Goal: Task Accomplishment & Management: Use online tool/utility

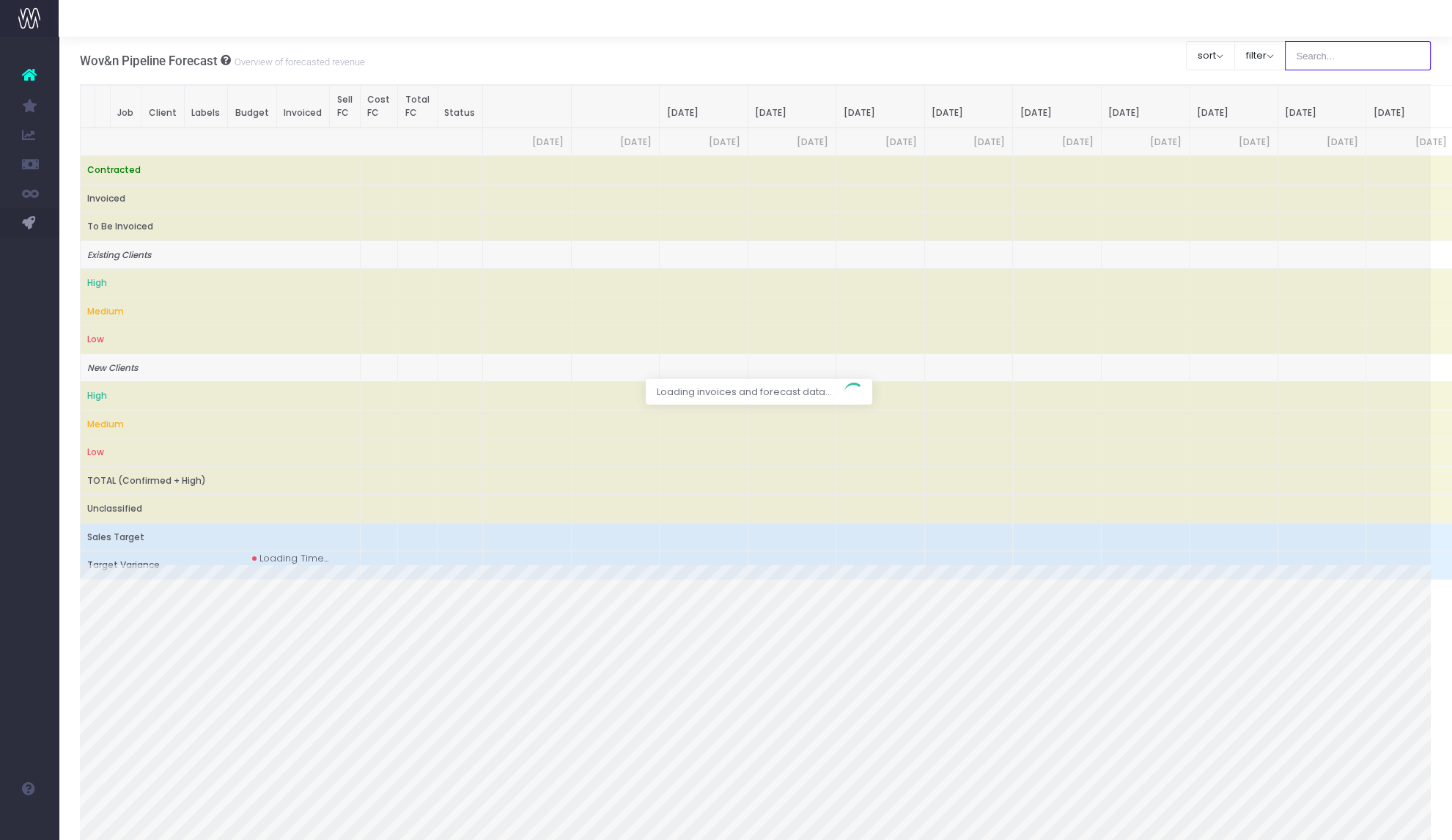
click at [1324, 50] on input "text" at bounding box center [1359, 55] width 147 height 29
type input "medium"
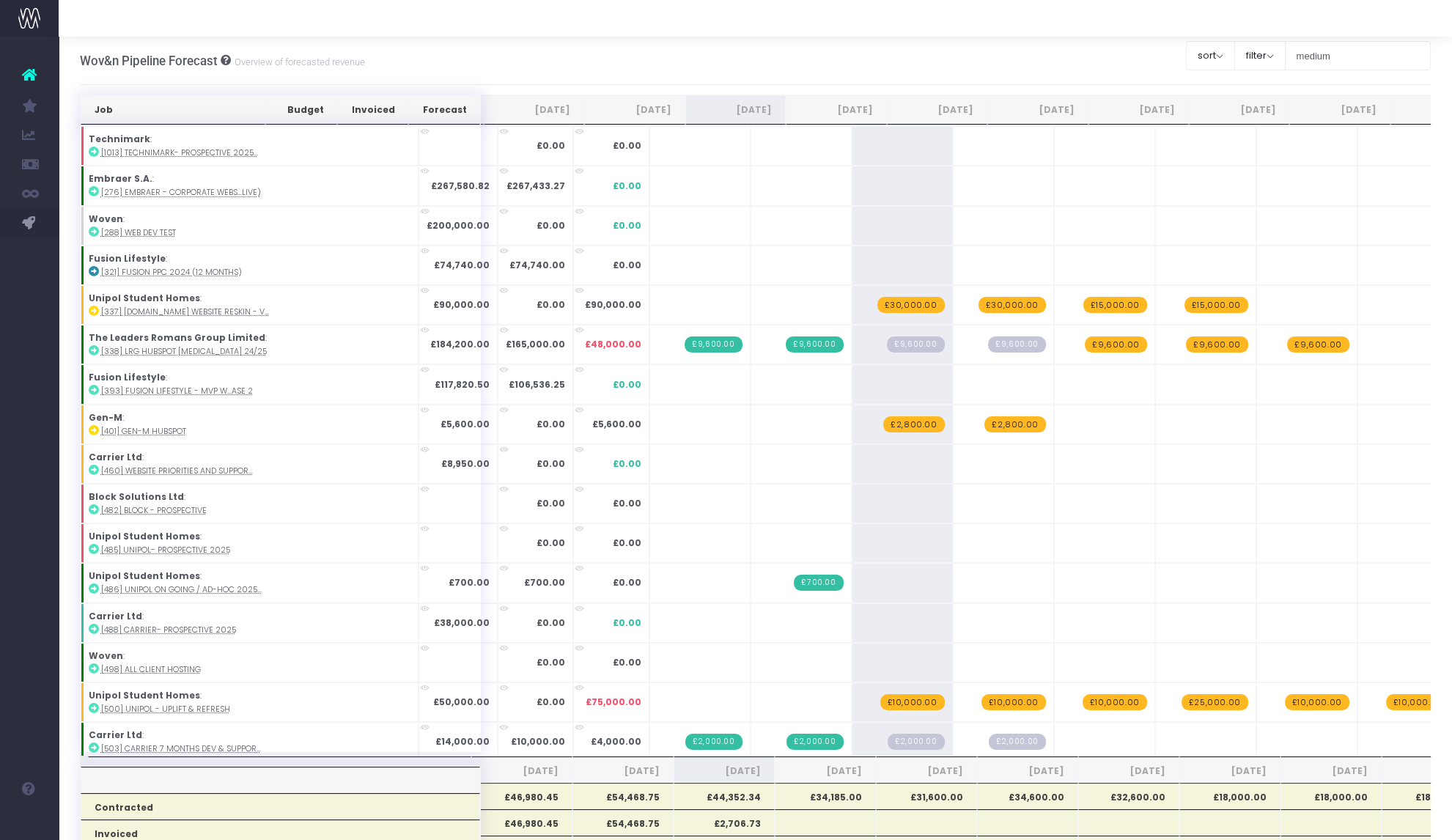
click at [878, 304] on span "£30,000.00" at bounding box center [911, 304] width 68 height 16
click at [0, 0] on span "+" at bounding box center [0, 0] width 0 height 0
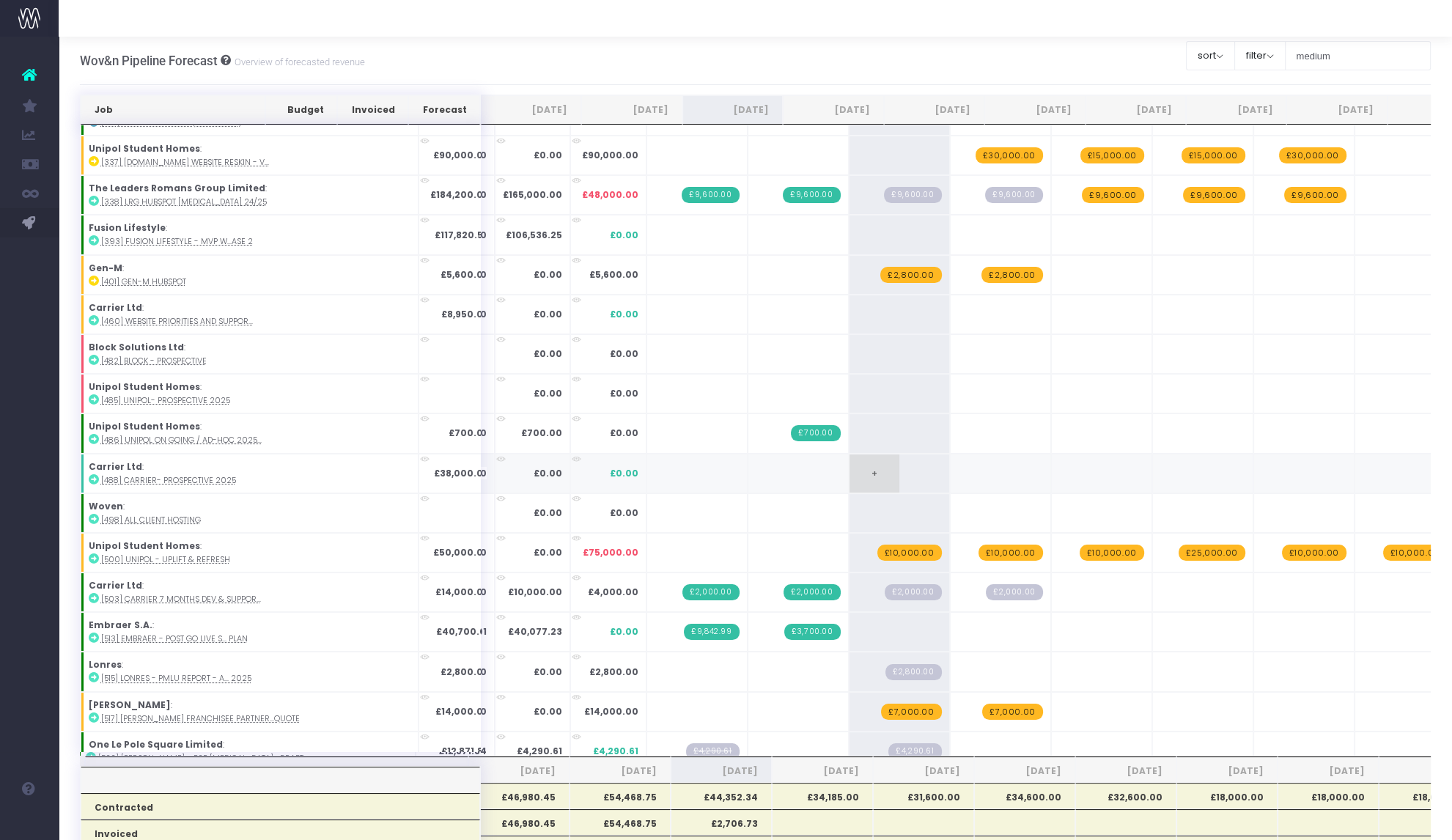
scroll to position [153, 0]
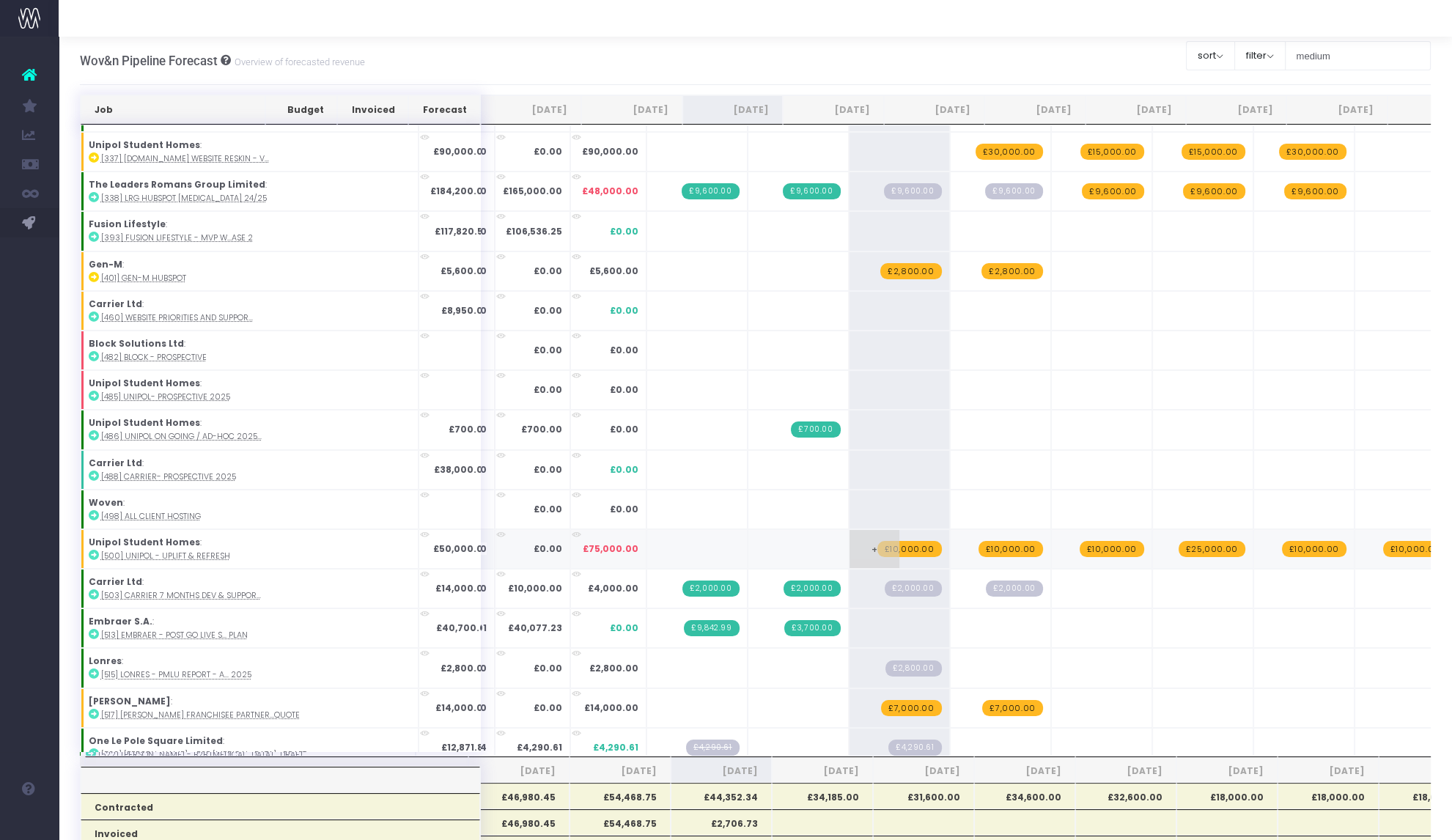
click at [878, 542] on span "£10,000.00" at bounding box center [910, 549] width 65 height 16
click at [0, 0] on span "+" at bounding box center [0, 0] width 0 height 0
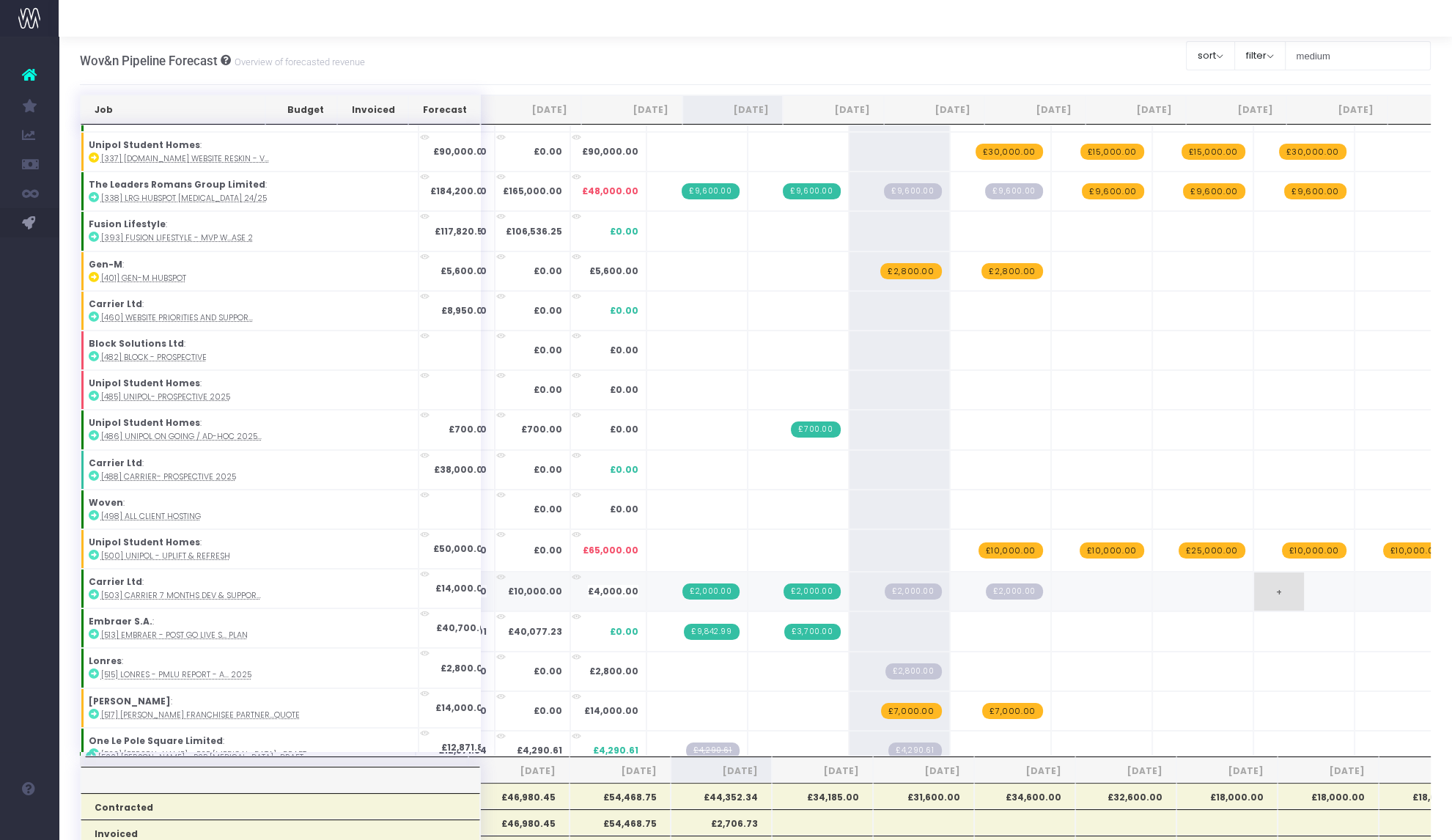
type input "10000"
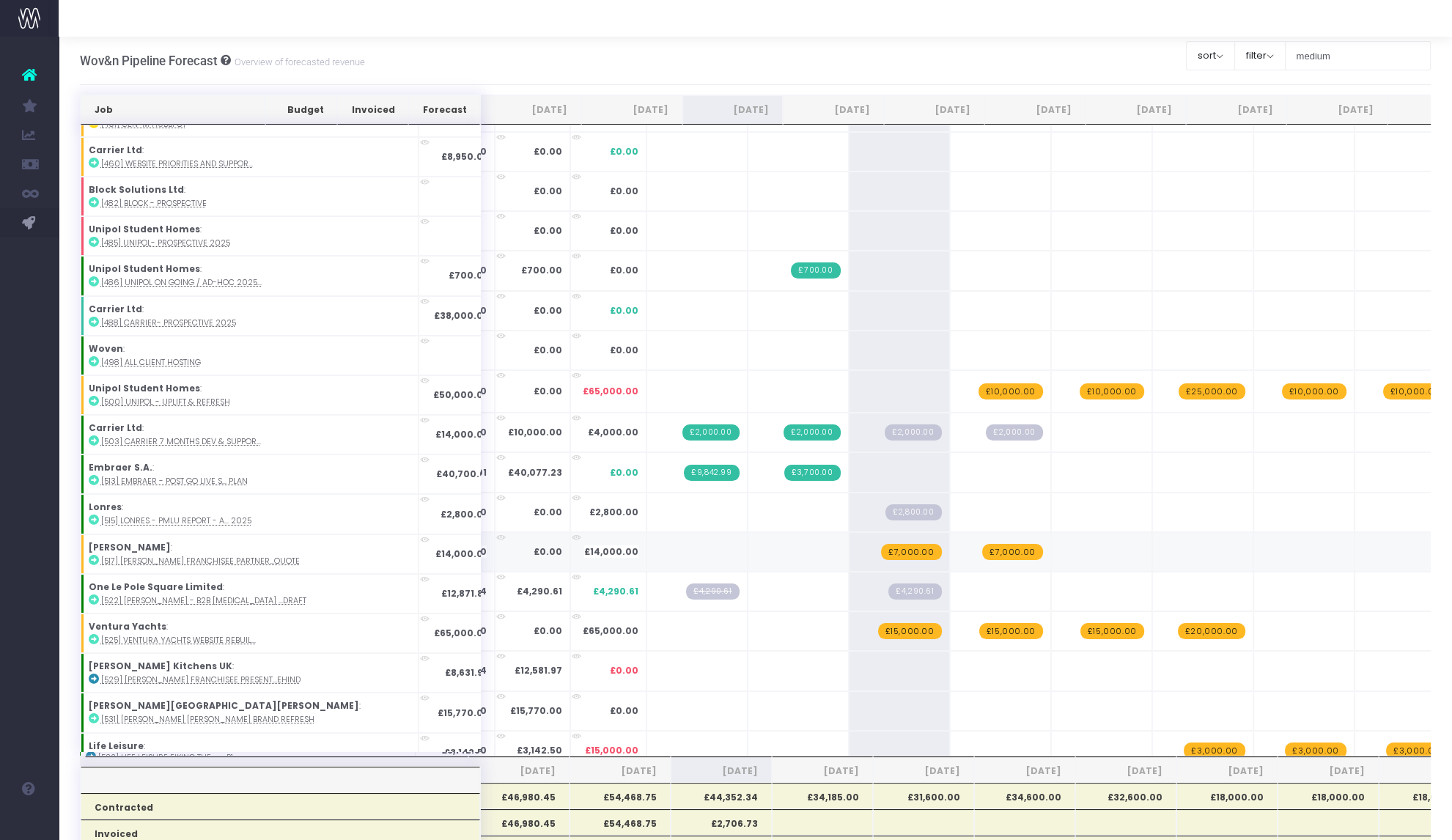
scroll to position [312, 0]
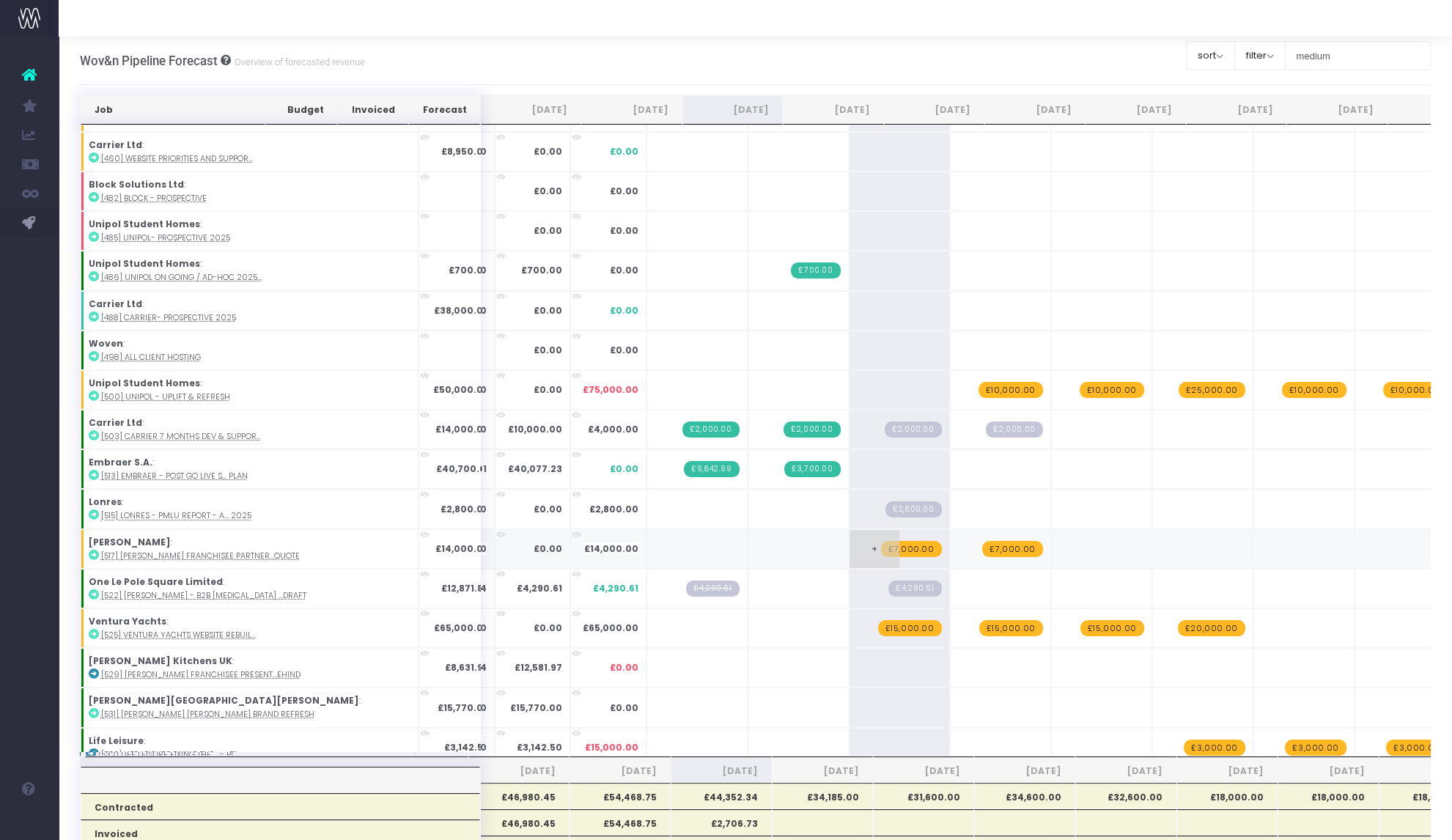
click at [881, 548] on span "£7,000.00" at bounding box center [911, 549] width 60 height 16
click at [0, 0] on span "+" at bounding box center [0, 0] width 0 height 0
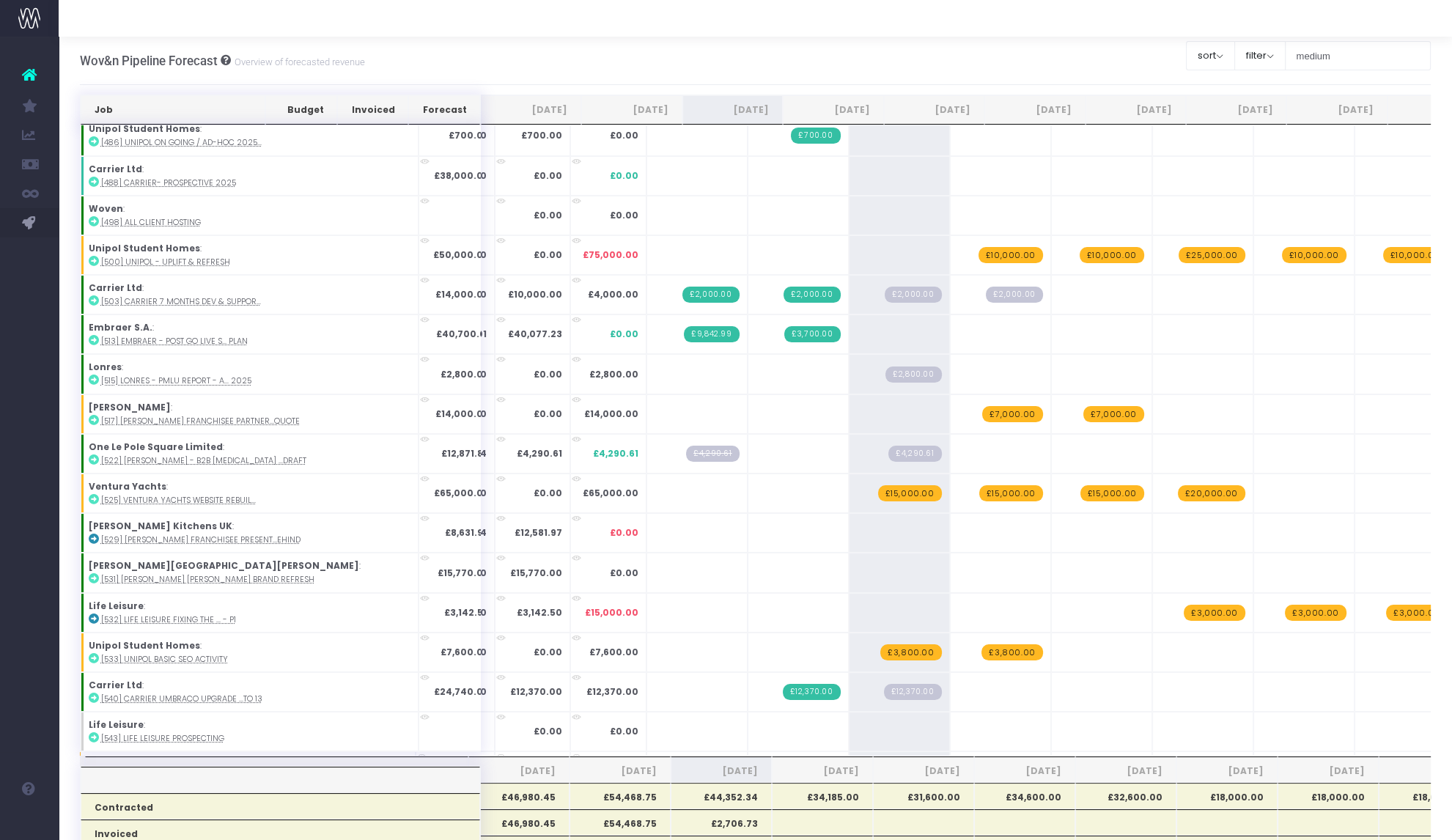
scroll to position [450, 0]
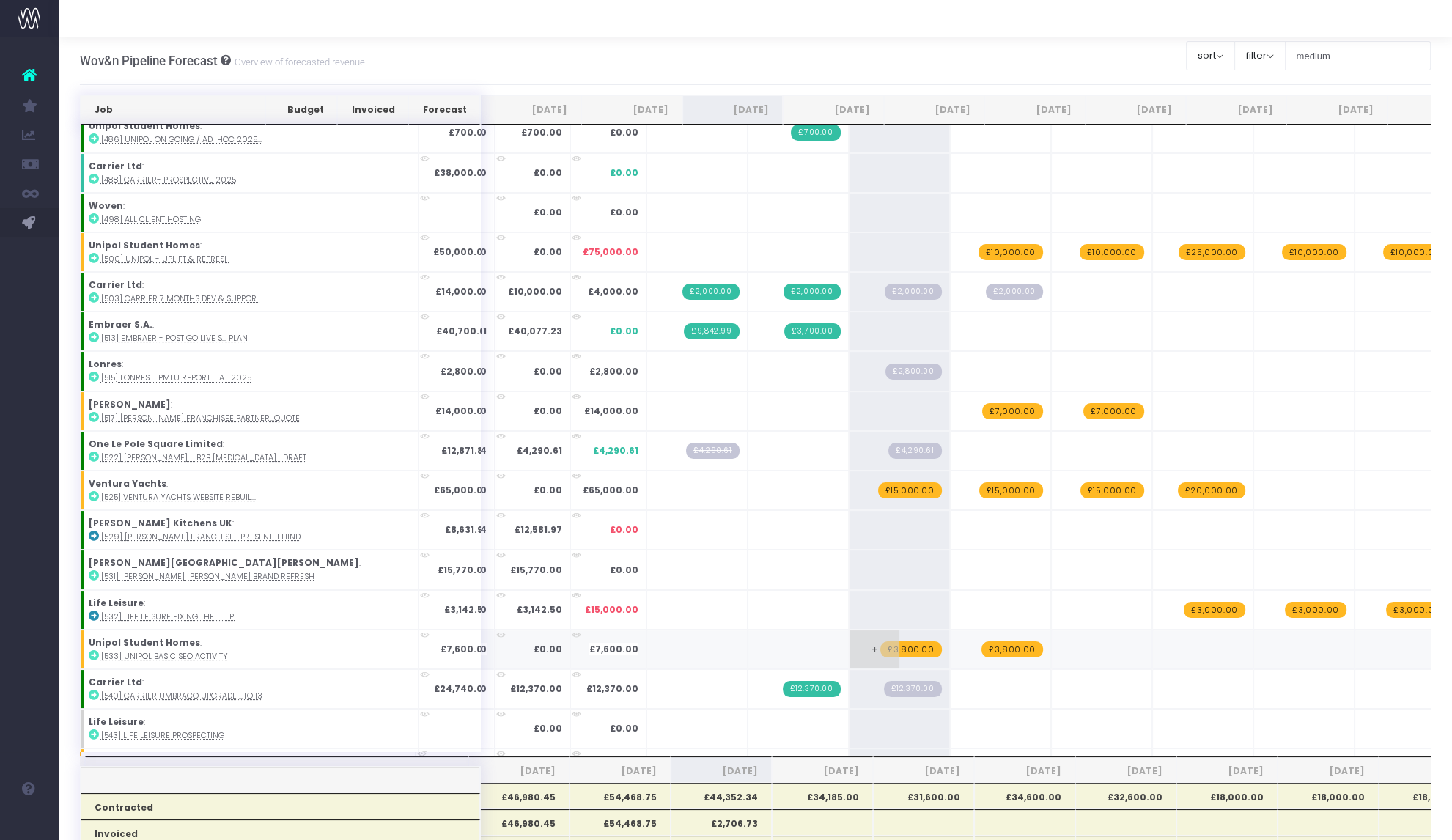
click at [880, 642] on span "£3,800.00" at bounding box center [911, 649] width 61 height 16
click at [0, 0] on span "+" at bounding box center [0, 0] width 0 height 0
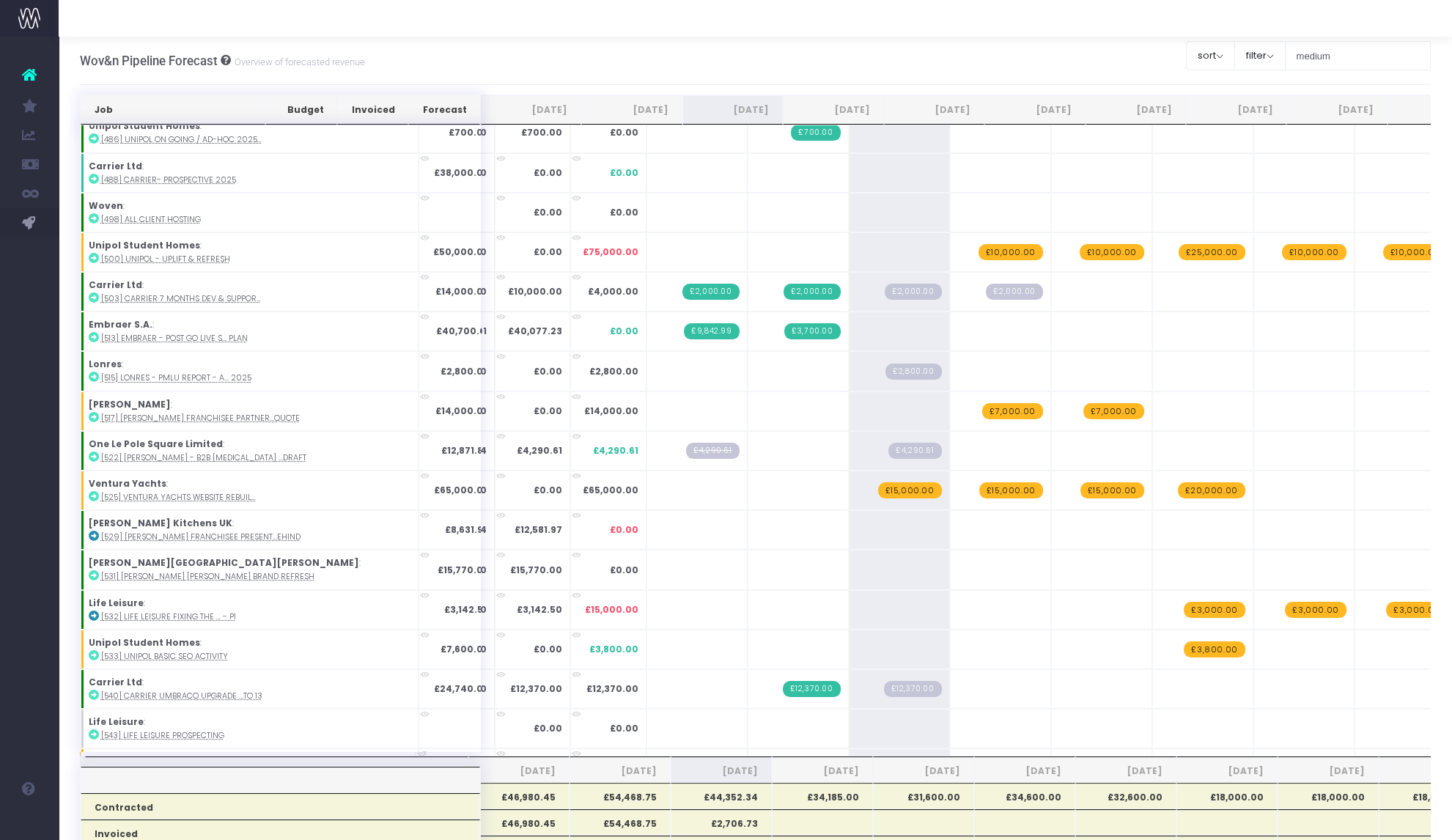
click at [0, 0] on span "+" at bounding box center [0, 0] width 0 height 0
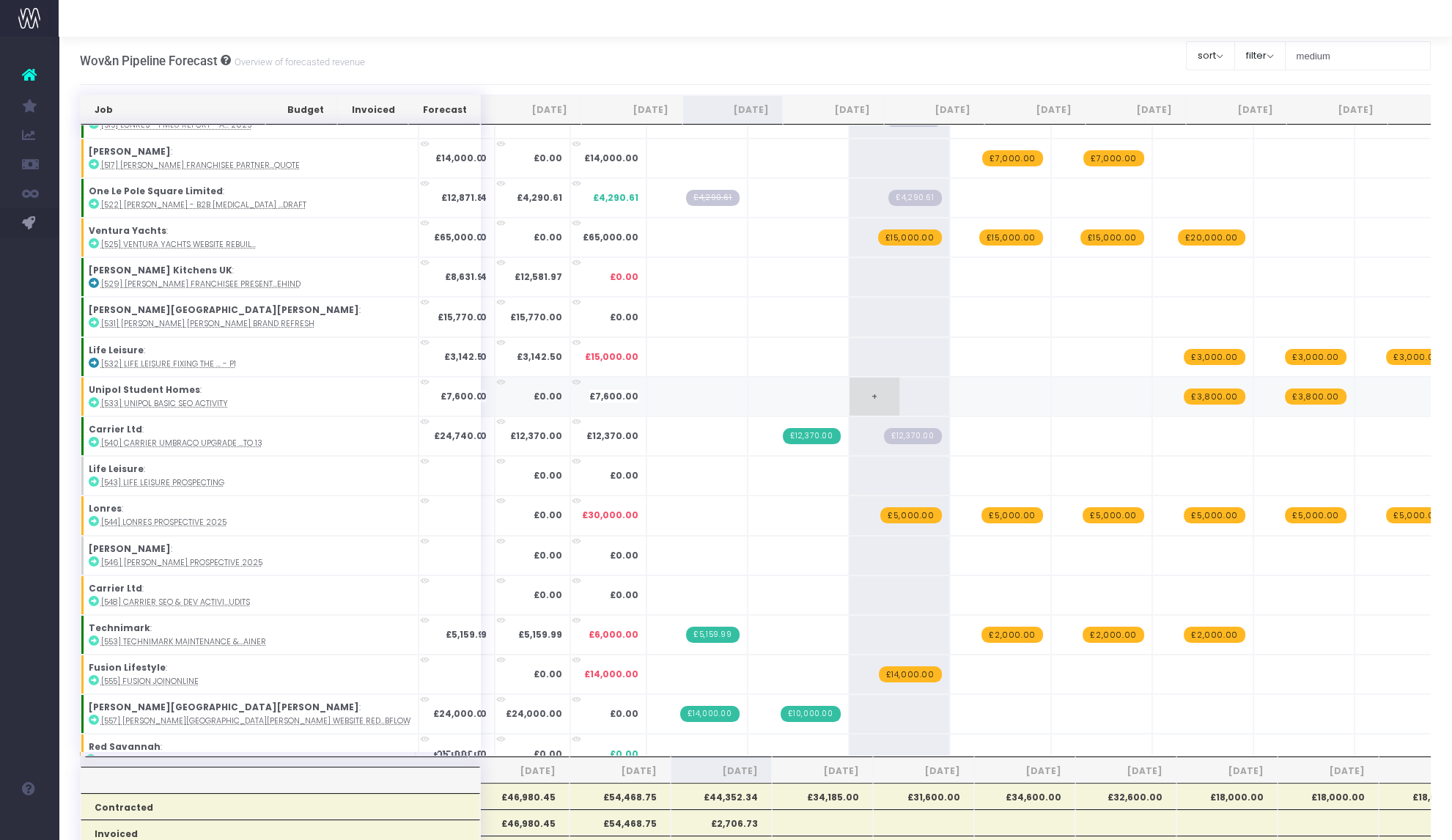
scroll to position [705, 0]
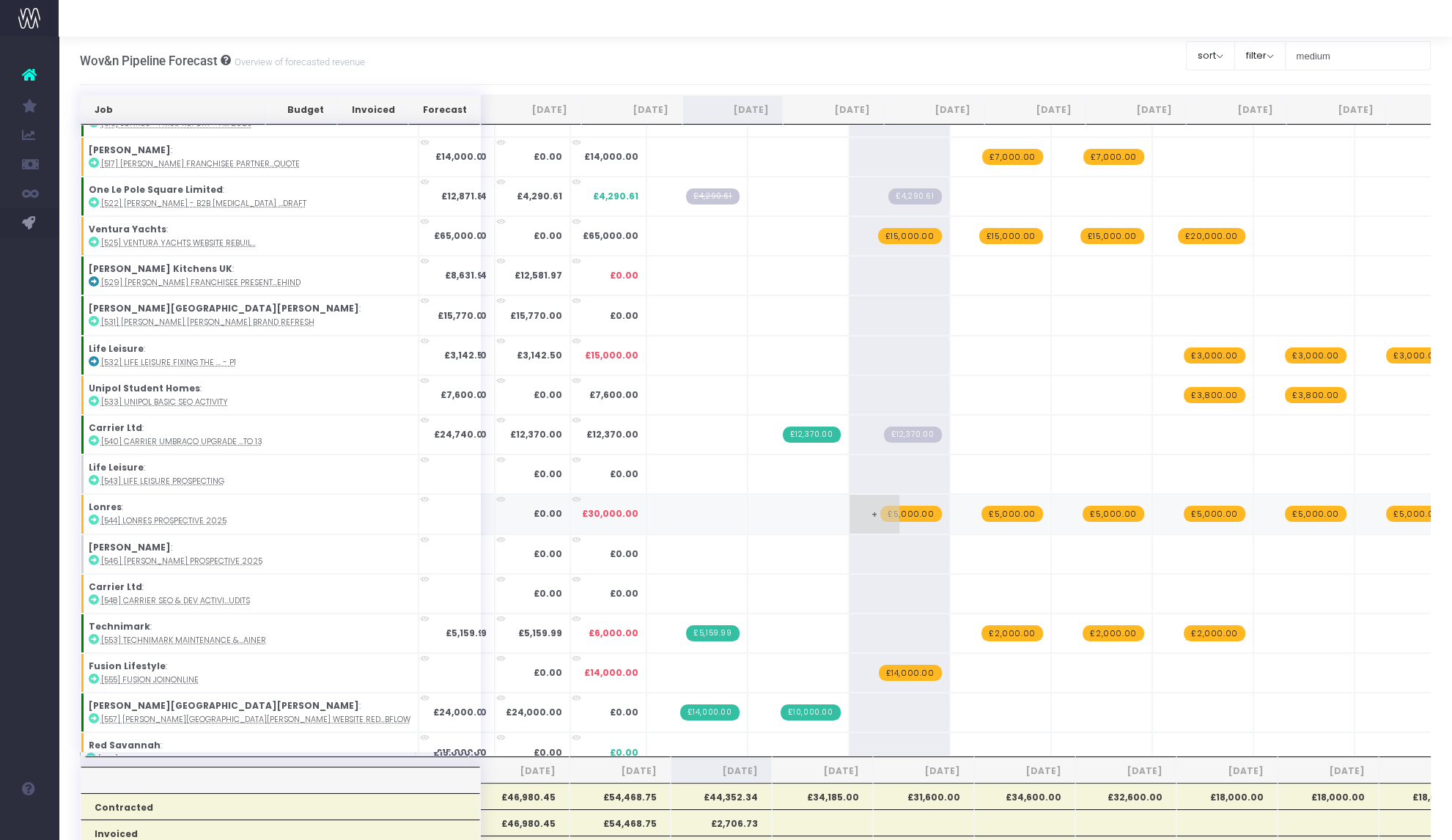
click at [880, 511] on span "£5,000.00" at bounding box center [911, 513] width 61 height 16
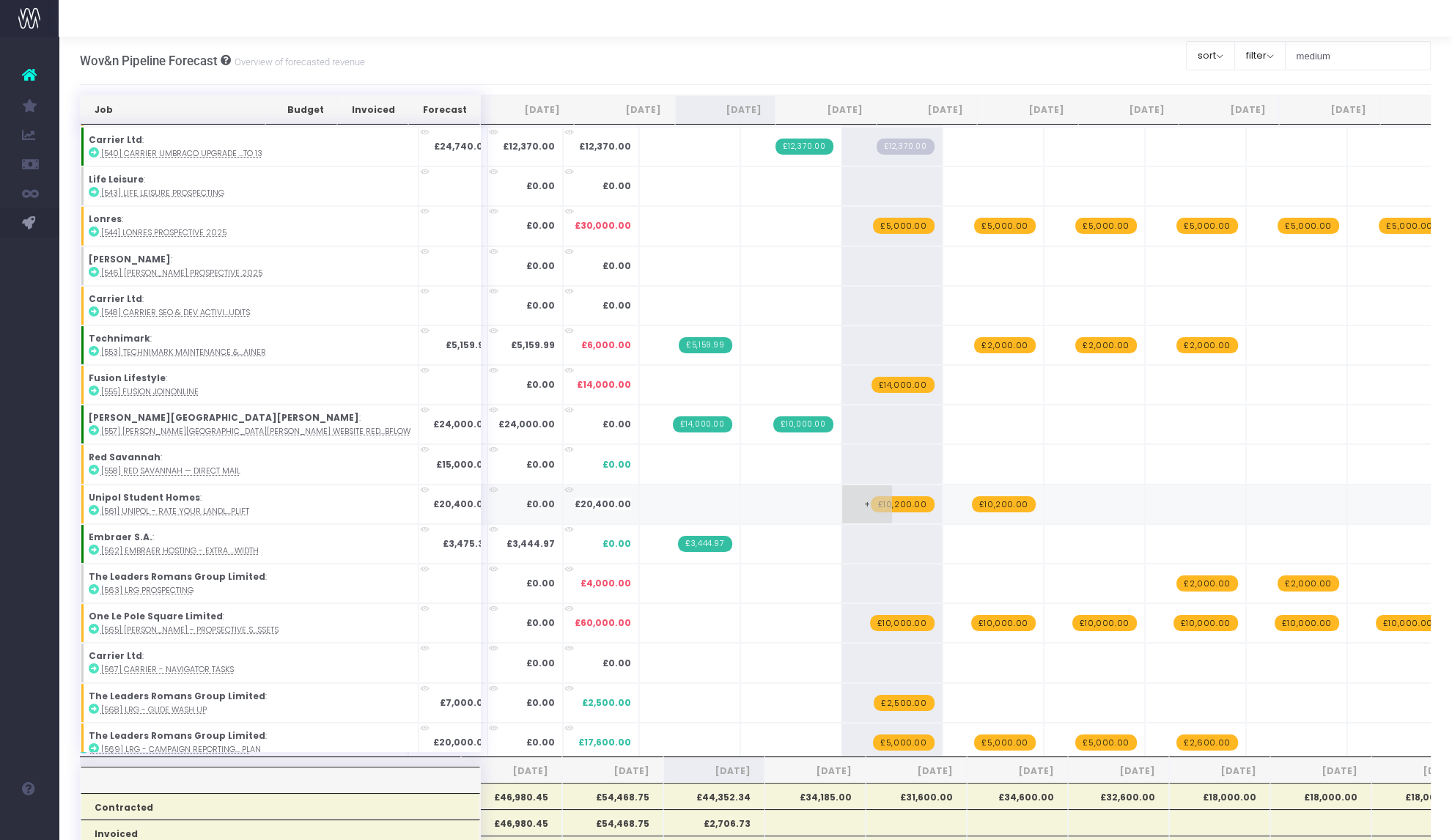
scroll to position [0, 0]
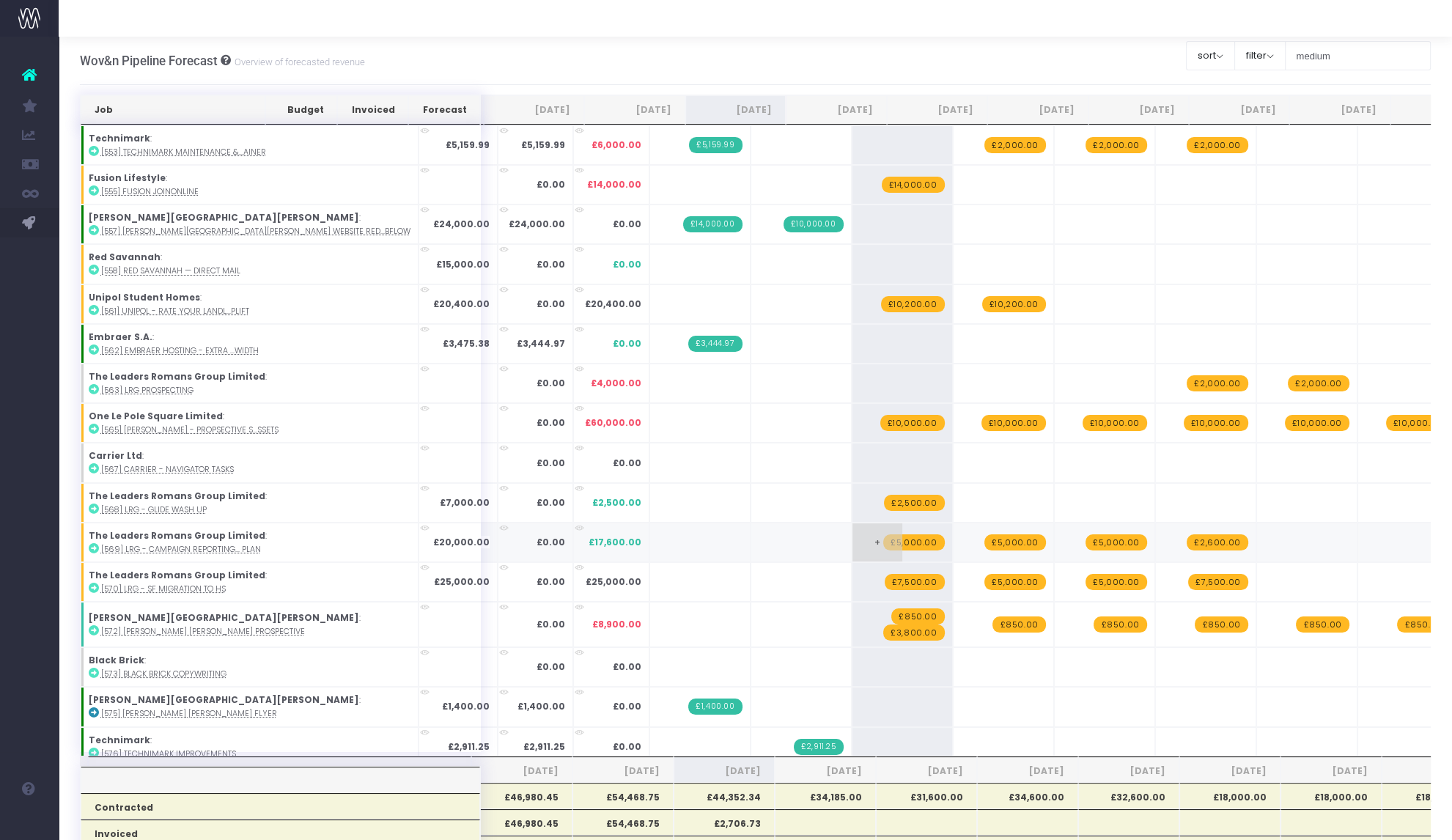
click at [883, 536] on span "£5,000.00" at bounding box center [914, 542] width 61 height 16
click at [0, 0] on span "+" at bounding box center [0, 0] width 0 height 0
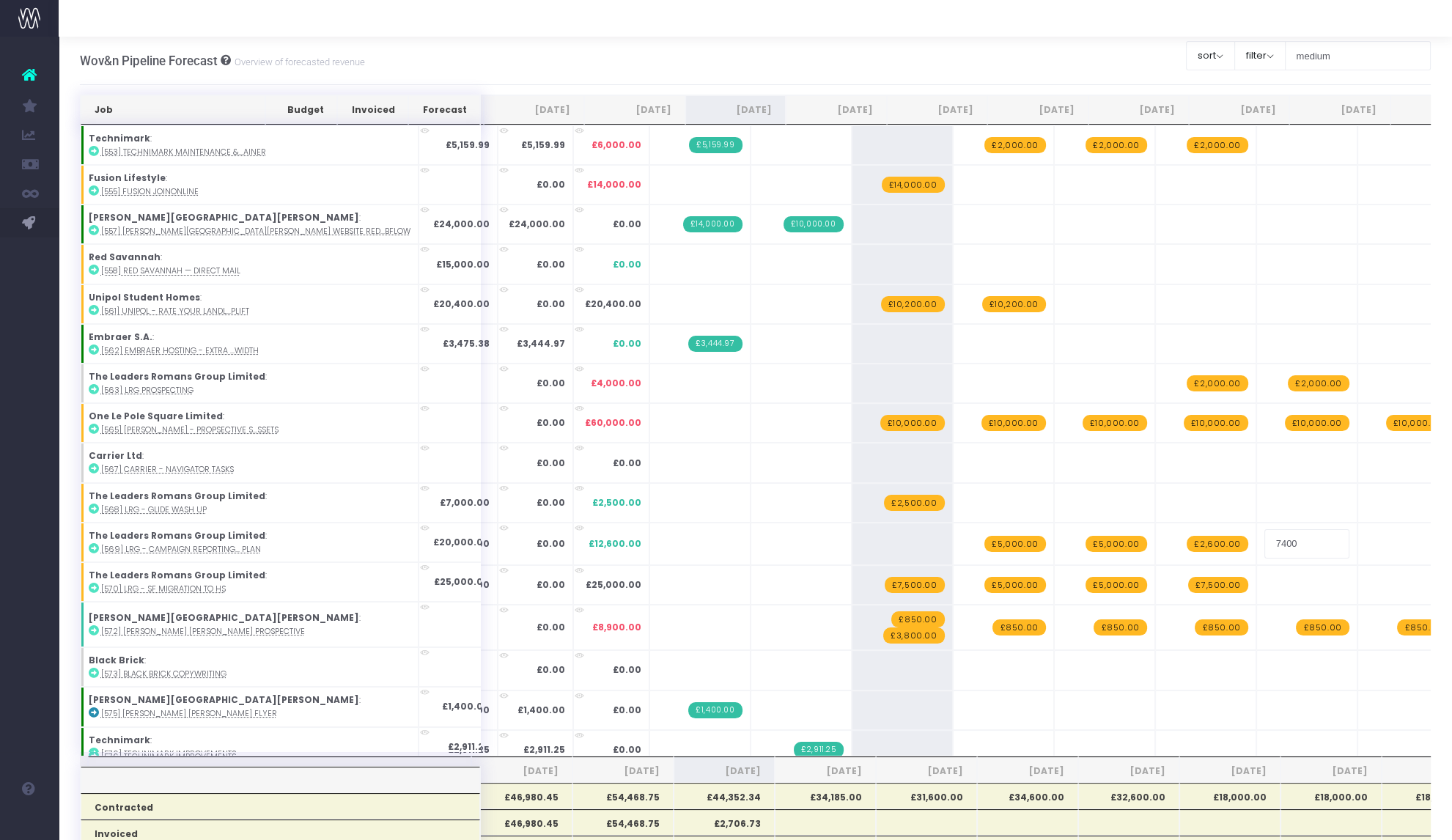
type input "5000"
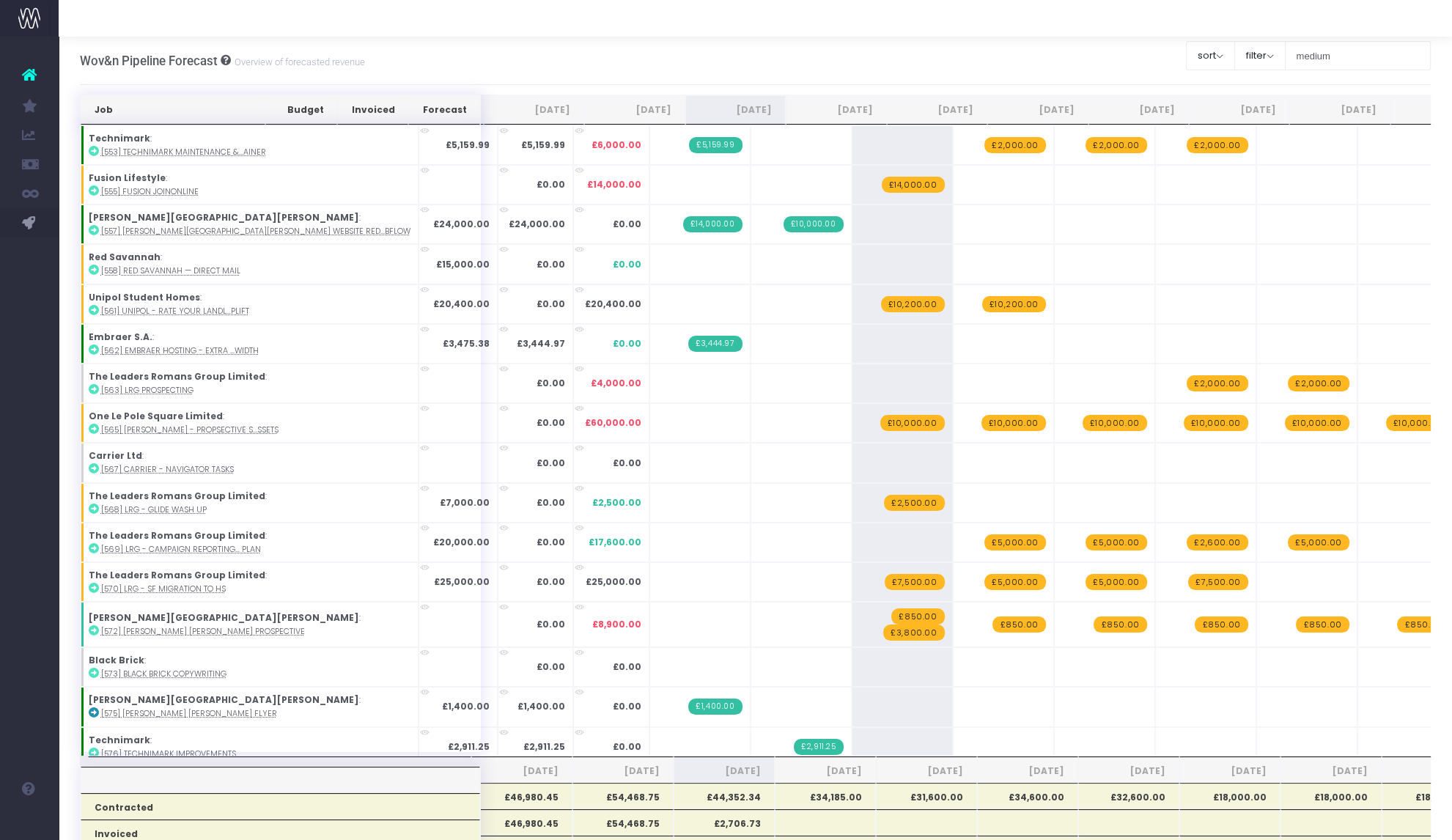
click at [985, 538] on span "£5,000.00" at bounding box center [1015, 542] width 61 height 16
click at [0, 0] on span "+" at bounding box center [0, 0] width 0 height 0
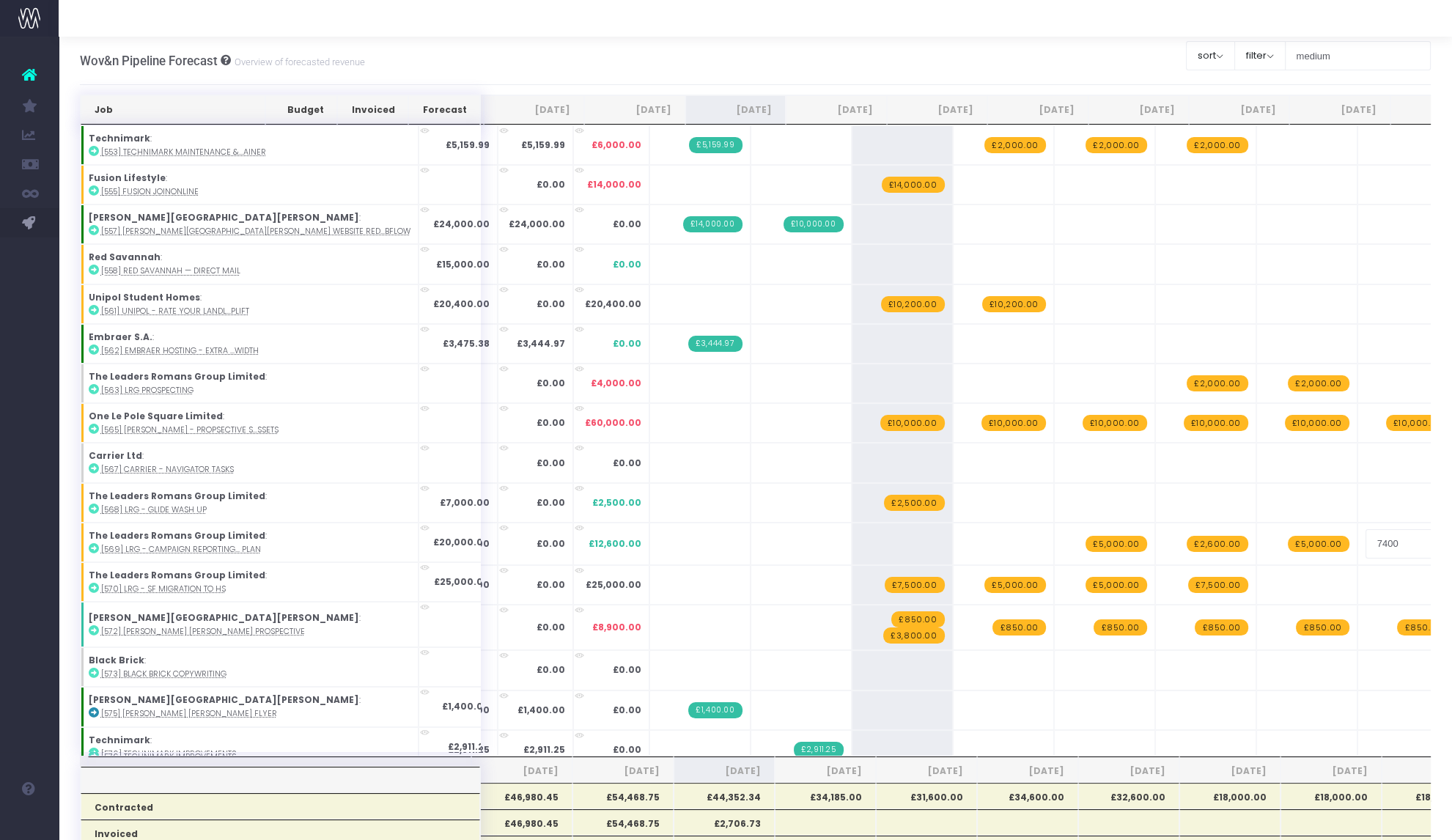
type input "5000"
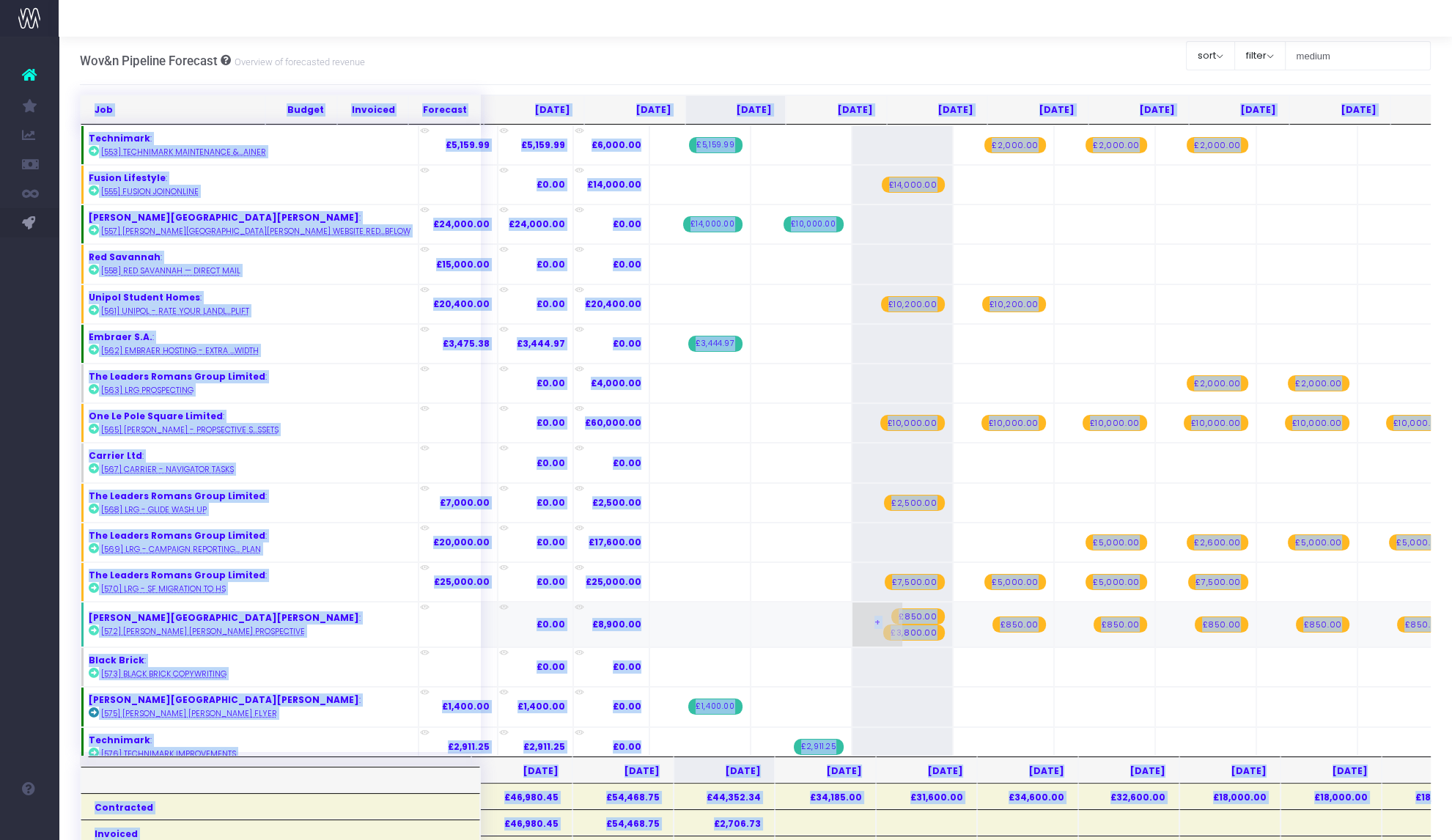
click at [891, 614] on span "£850.00" at bounding box center [918, 616] width 53 height 16
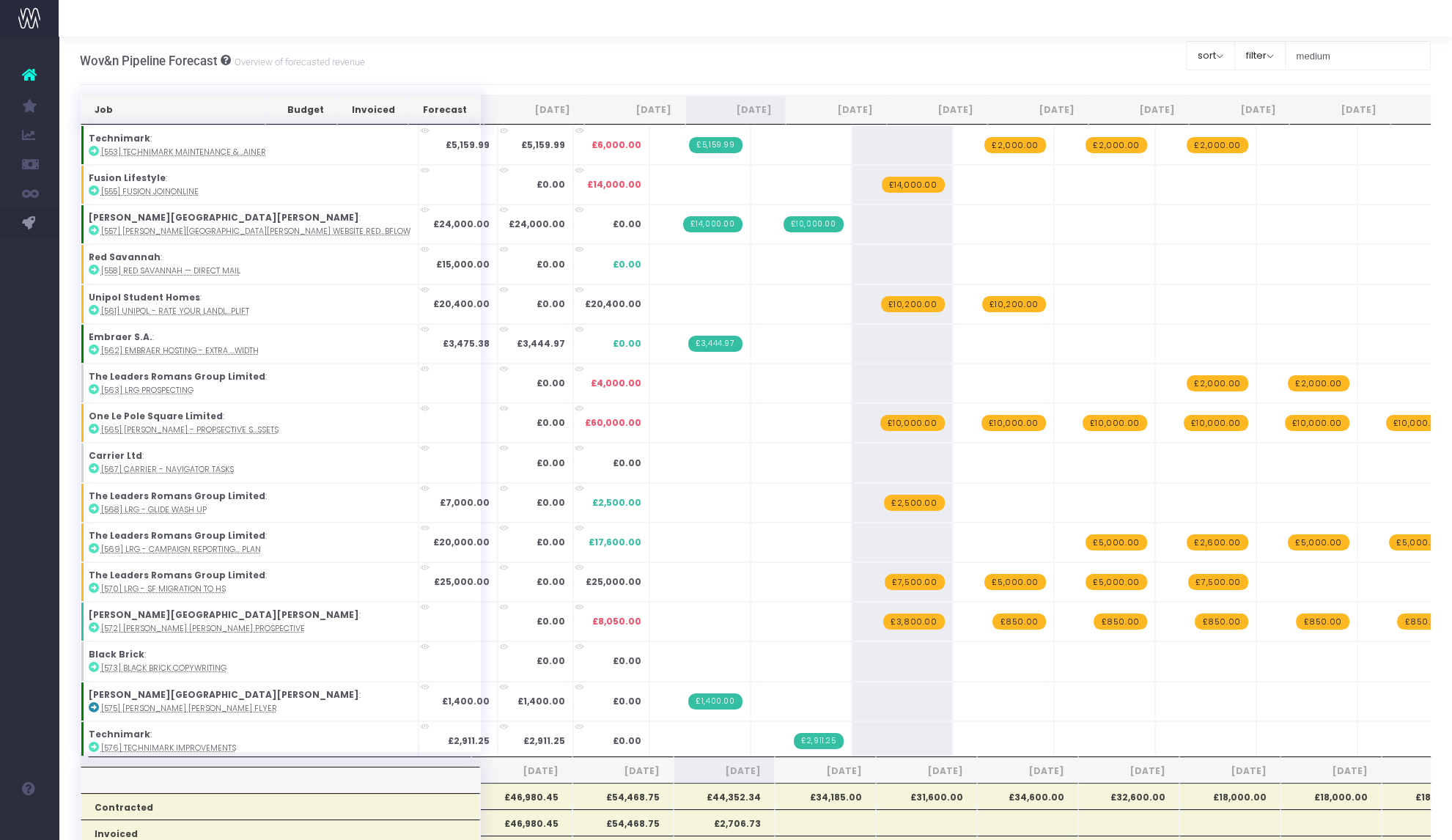
click at [0, 0] on span "+" at bounding box center [0, 0] width 0 height 0
type input "850"
click at [883, 616] on span "£3,800.00" at bounding box center [914, 622] width 61 height 16
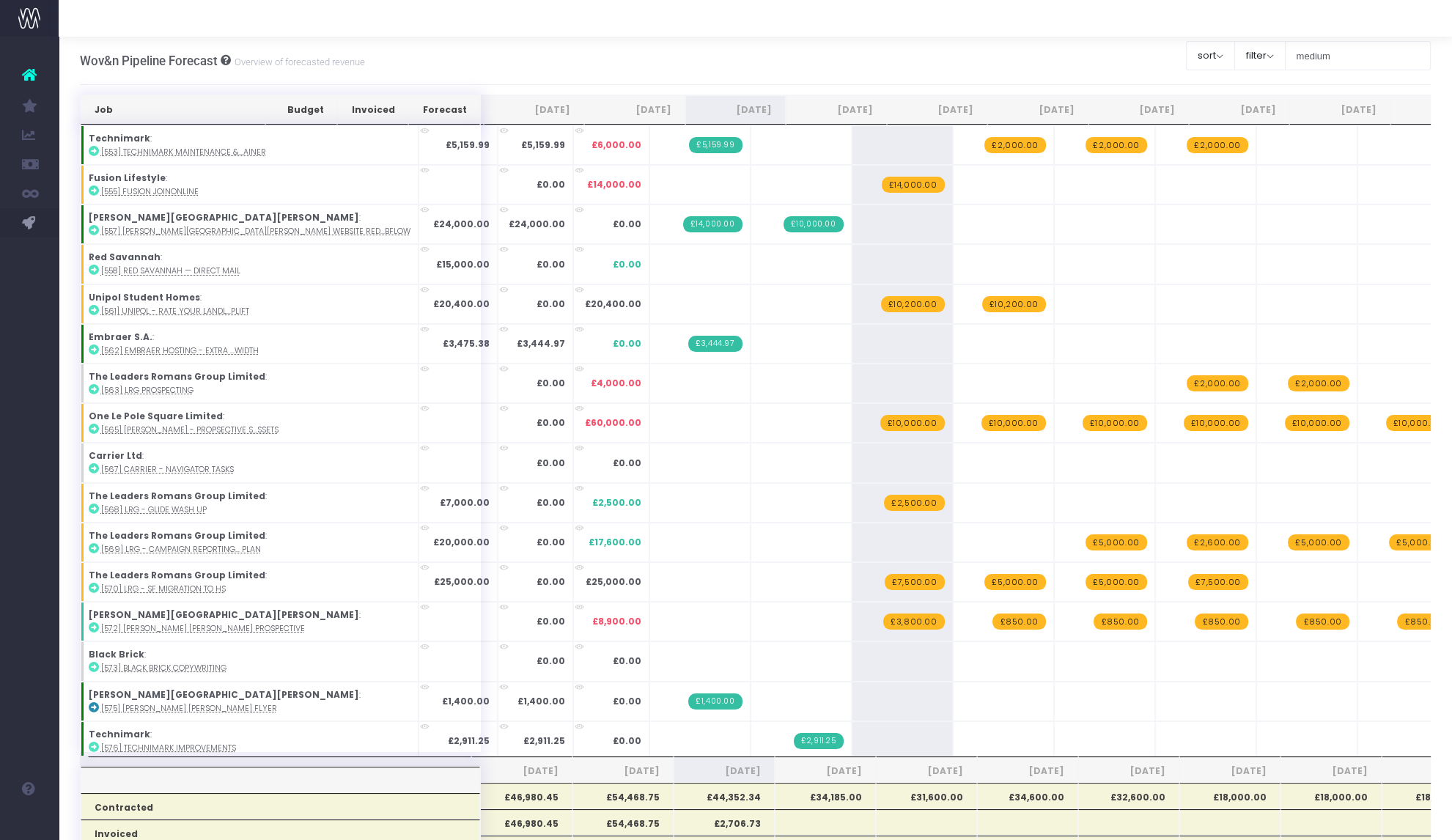
click at [883, 616] on span "£3,800.00" at bounding box center [914, 622] width 61 height 16
click at [0, 0] on span "+" at bounding box center [0, 0] width 0 height 0
type input "3800"
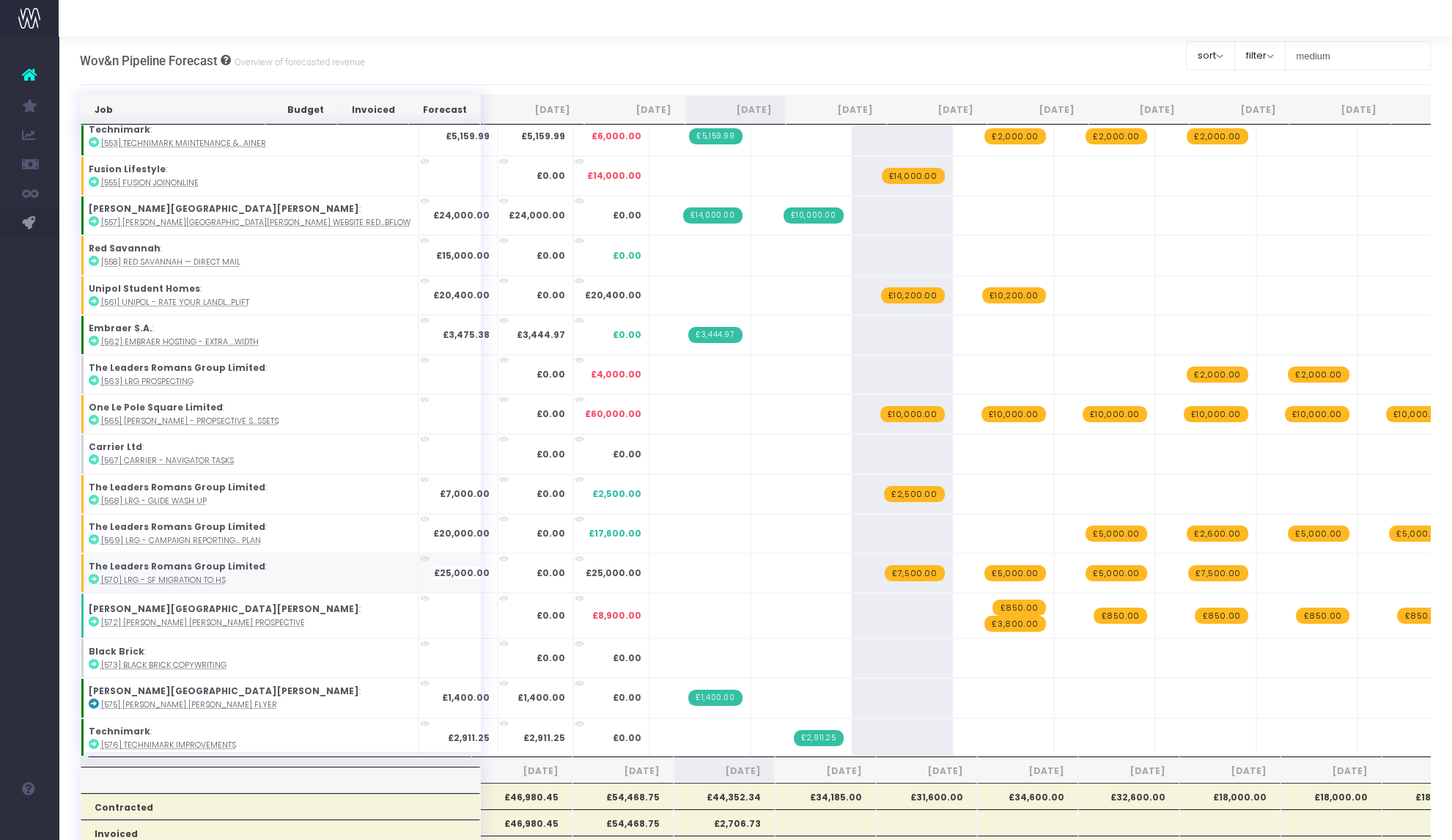
scroll to position [1165, 0]
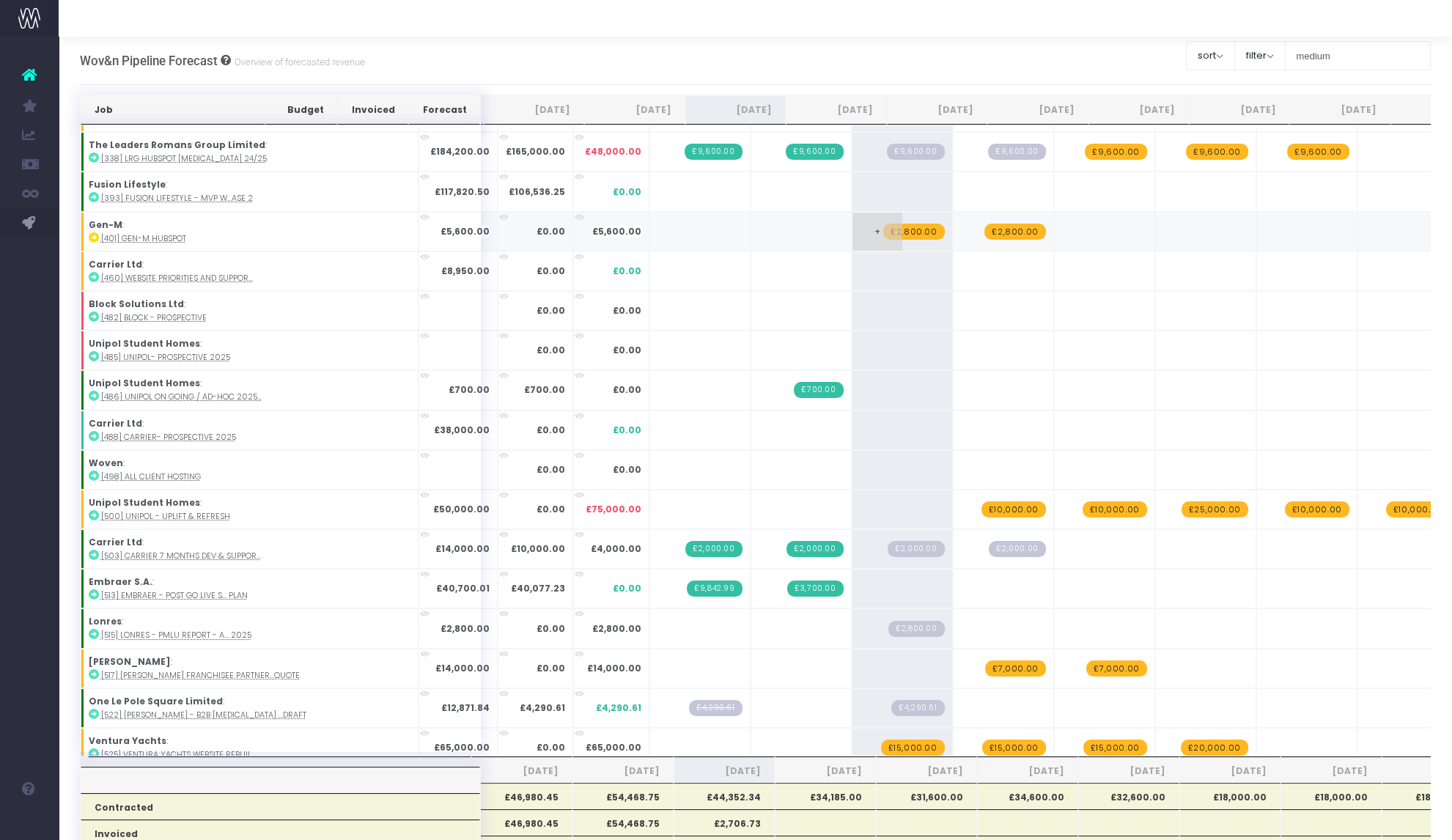
click at [883, 230] on span "£2,800.00" at bounding box center [914, 231] width 61 height 16
click at [1156, 234] on span "+" at bounding box center [1181, 232] width 50 height 38
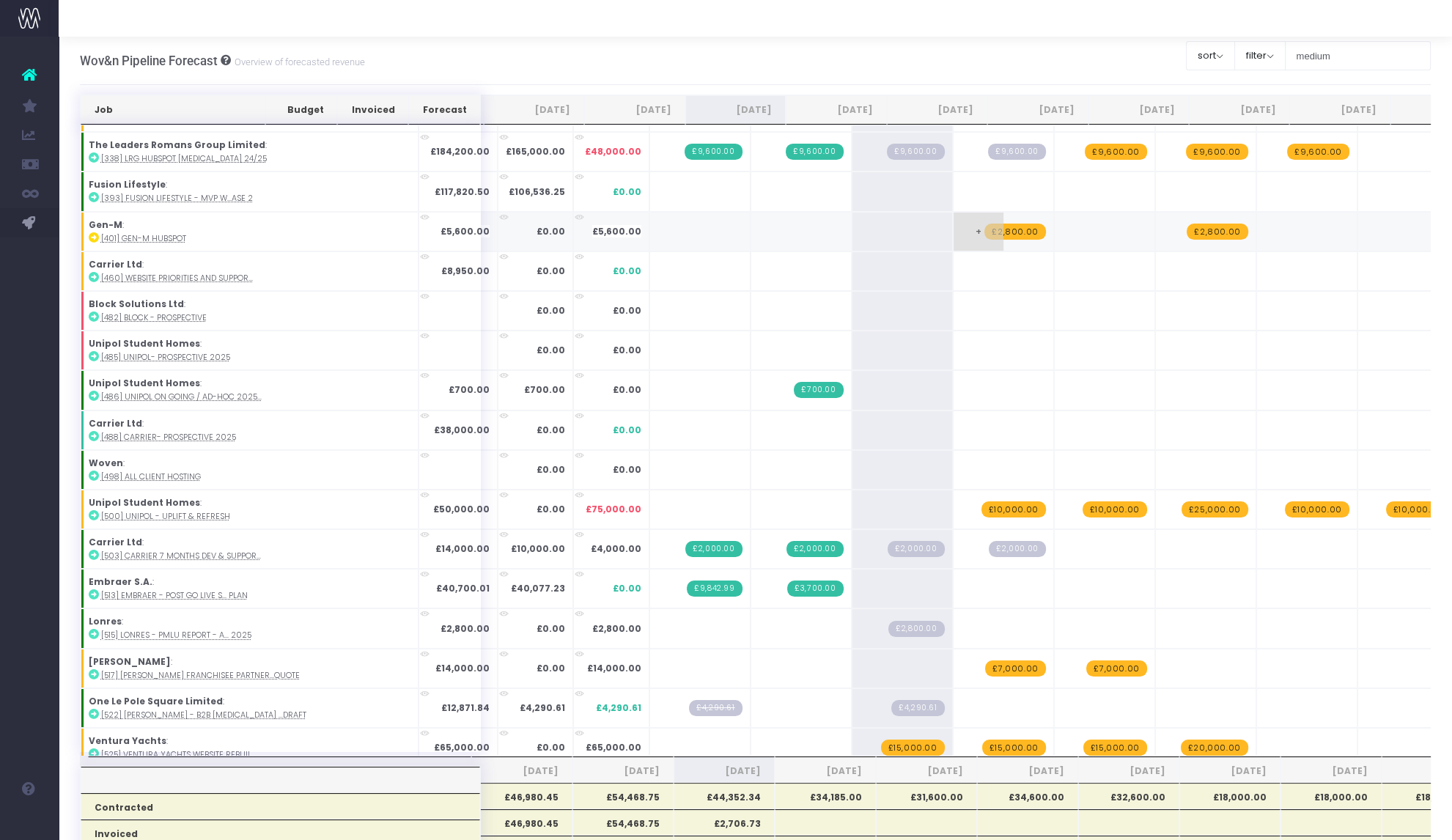
click at [985, 226] on span "£2,800.00" at bounding box center [1015, 231] width 61 height 16
click at [0, 0] on span "+" at bounding box center [0, 0] width 0 height 0
